Goal: Task Accomplishment & Management: Manage account settings

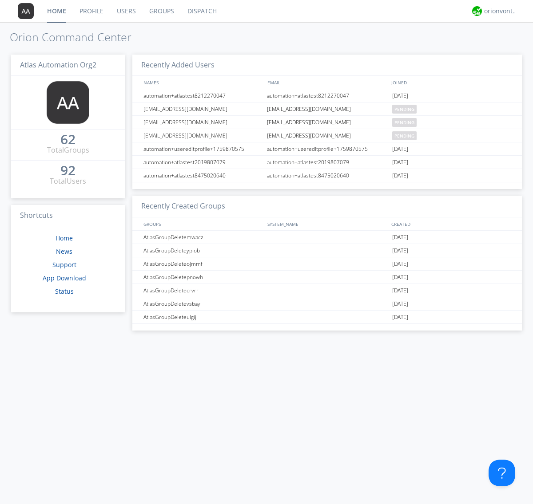
click at [126, 11] on link "Users" at bounding box center [126, 11] width 32 height 22
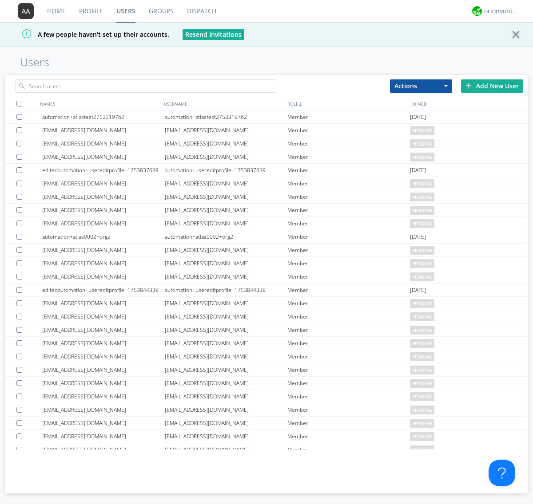
click at [492, 86] on div "Add New User" at bounding box center [492, 85] width 62 height 13
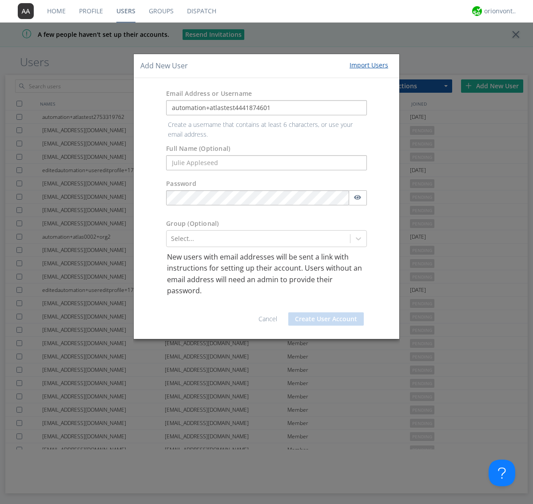
type input "automation+atlastest4441874601"
click at [258, 233] on div at bounding box center [258, 238] width 174 height 11
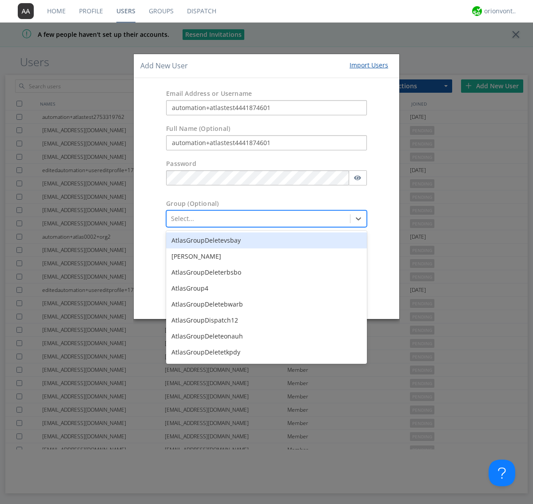
click at [326, 299] on button "Create User Account" at bounding box center [325, 298] width 75 height 13
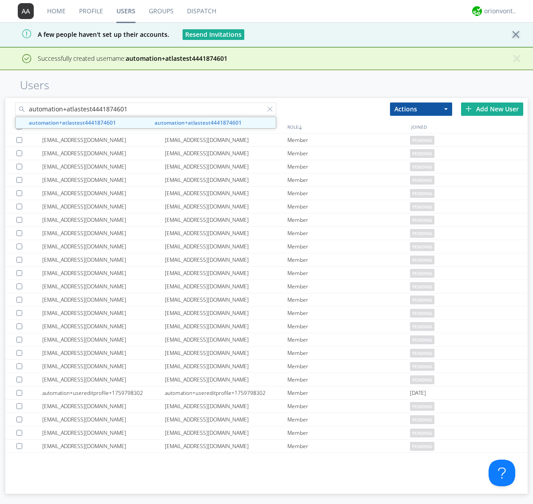
type input "automation+atlastest4441874601"
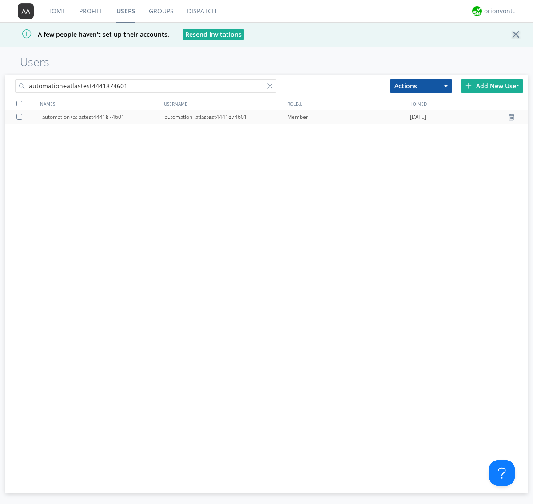
click at [225, 117] on div "automation+atlastest4441874601" at bounding box center [226, 116] width 122 height 13
